Goal: Find specific page/section: Find specific page/section

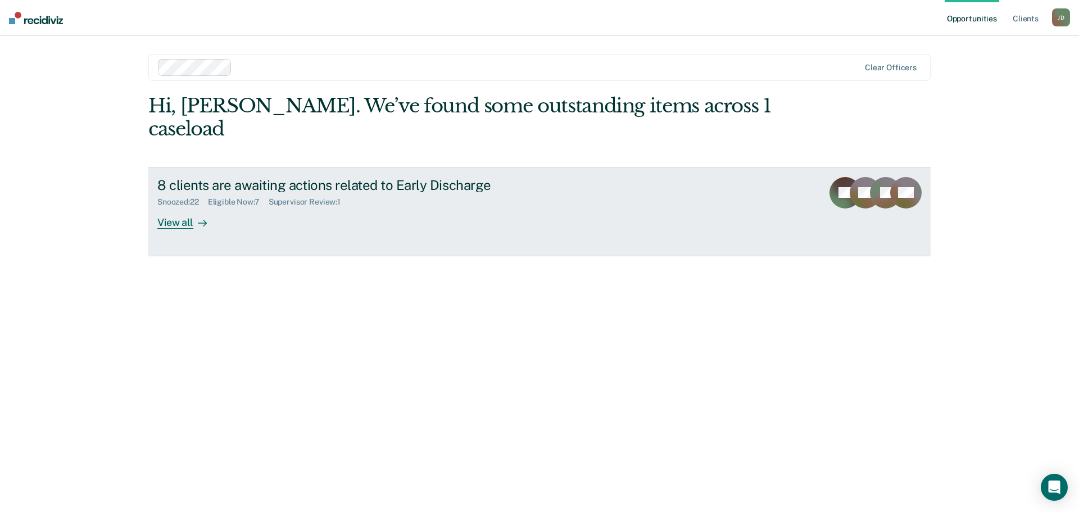
click at [169, 207] on div "View all" at bounding box center [188, 218] width 63 height 22
